Goal: Information Seeking & Learning: Understand process/instructions

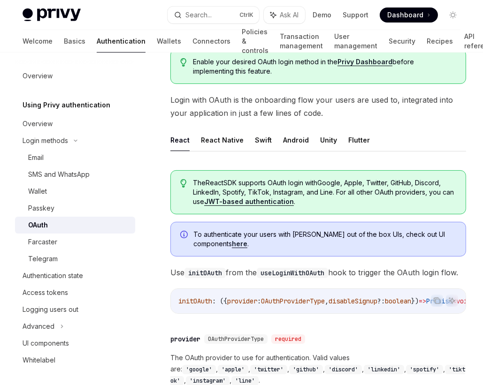
scroll to position [170, 0]
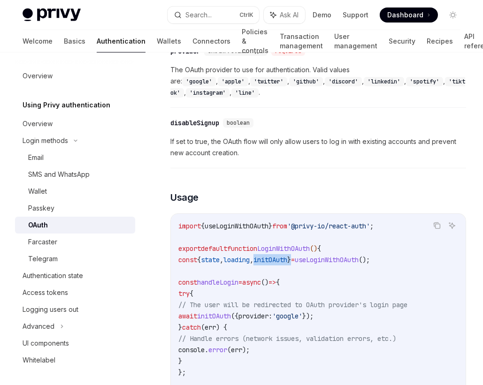
scroll to position [469, 0]
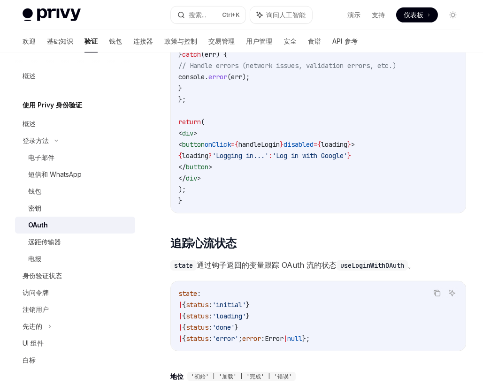
scroll to position [768, 0]
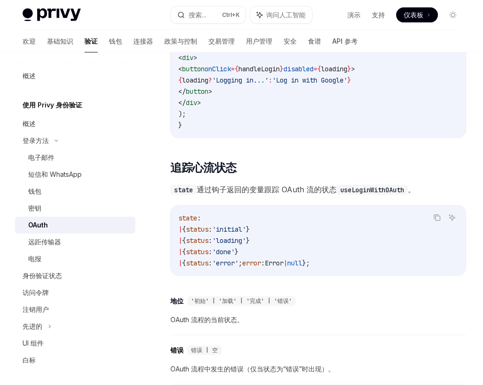
drag, startPoint x: 178, startPoint y: 163, endPoint x: 152, endPoint y: 162, distance: 25.8
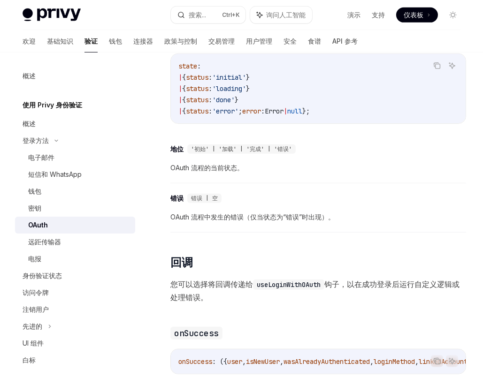
scroll to position [938, 0]
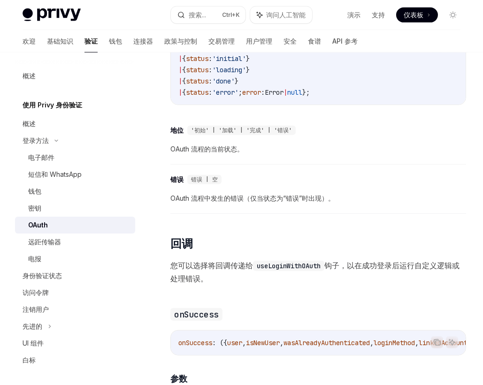
drag, startPoint x: 203, startPoint y: 196, endPoint x: 162, endPoint y: 197, distance: 40.8
drag, startPoint x: 150, startPoint y: 196, endPoint x: 207, endPoint y: 197, distance: 57.2
drag, startPoint x: 239, startPoint y: 197, endPoint x: 335, endPoint y: 195, distance: 95.7
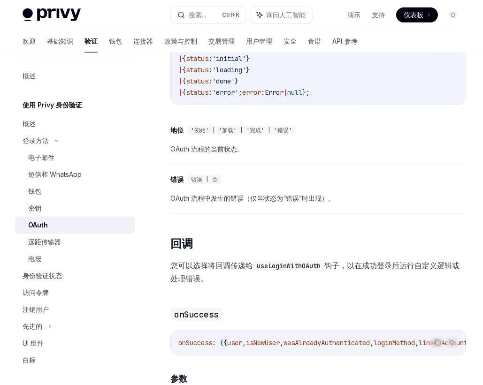
type textarea "*"
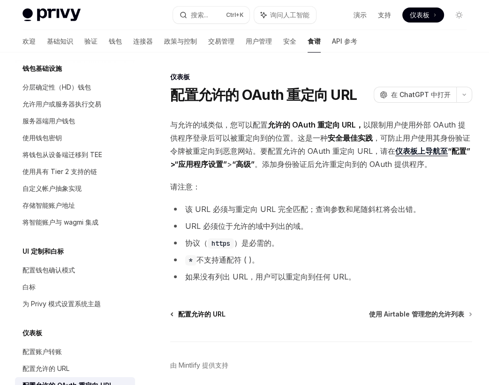
scroll to position [199, 0]
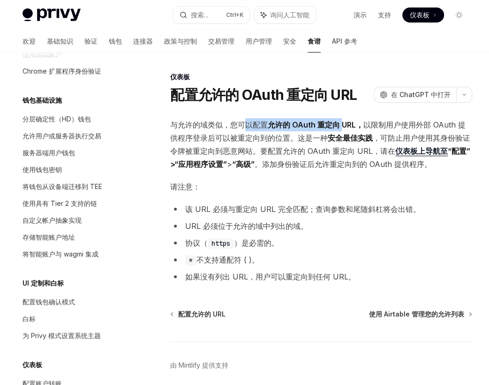
drag, startPoint x: 188, startPoint y: 70, endPoint x: 243, endPoint y: 71, distance: 55.4
click at [243, 118] on span "与允许的域类似，您可以配置 允许的 OAuth 重定向 URL， 以限制用户使用外部 OAuth 提供程序登录后可以被重定向到的位置。这是一种 安全最佳实践 …" at bounding box center [321, 144] width 302 height 53
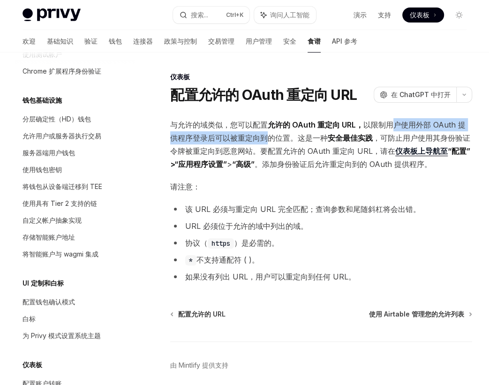
drag, startPoint x: 274, startPoint y: 71, endPoint x: 367, endPoint y: 70, distance: 93.4
click at [367, 120] on font "以限制用户使用外部 OAuth 提供程序登录后可以被重定向到的位置。这是一种" at bounding box center [318, 131] width 296 height 23
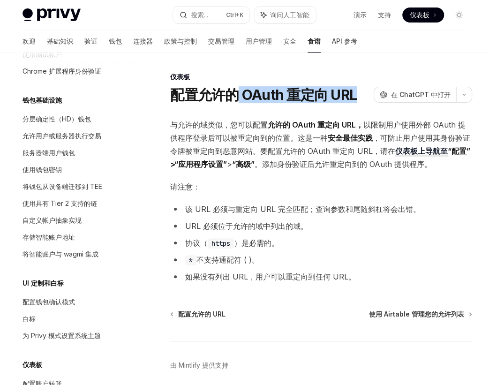
drag, startPoint x: 185, startPoint y: 53, endPoint x: 257, endPoint y: 56, distance: 71.4
click at [257, 86] on div "配置允许的 OAuth 重定向 URL OpenAI 在 ChatGPT 中打开" at bounding box center [321, 94] width 302 height 17
copy font "OAuth 重定向 URL"
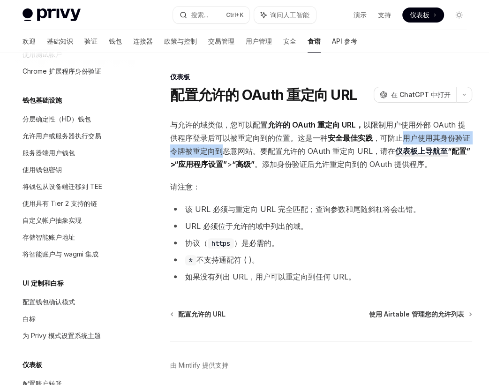
drag, startPoint x: 224, startPoint y: 77, endPoint x: 165, endPoint y: 81, distance: 59.2
click at [170, 133] on font "，可防止用户使用其身份验证令牌被重定向到恶意网站。要配置允许的 OAuth 重定向 URL，请" at bounding box center [320, 144] width 300 height 23
